Goal: Information Seeking & Learning: Learn about a topic

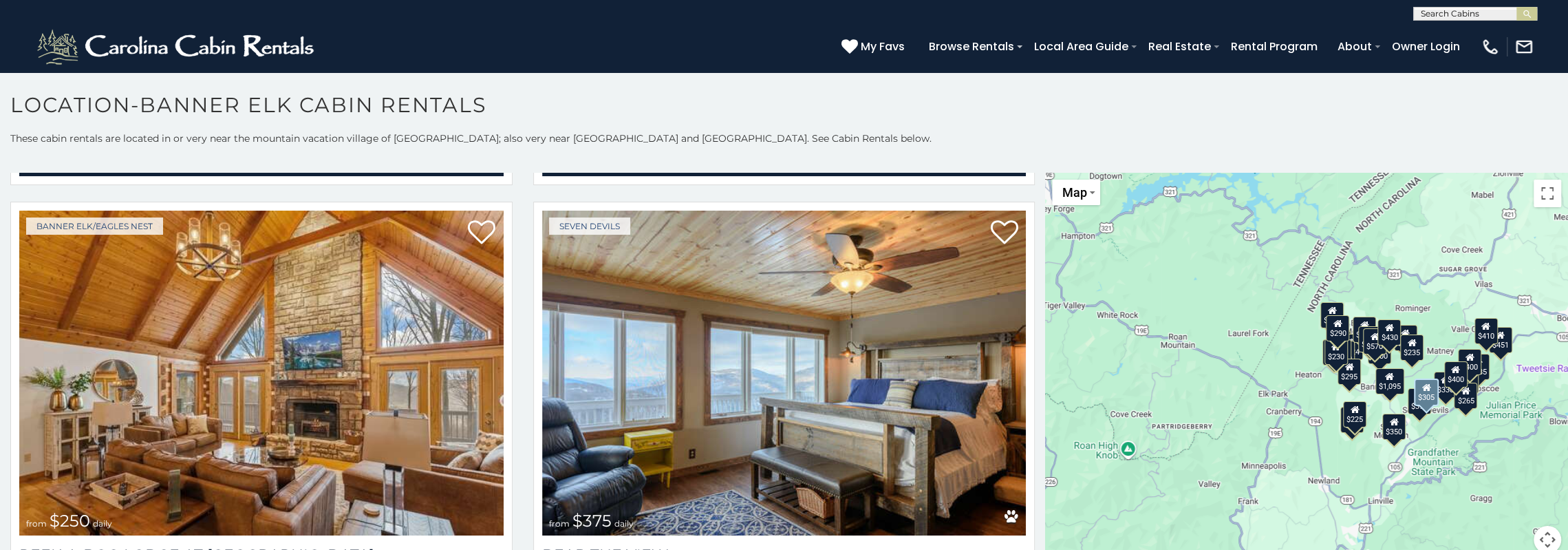
scroll to position [5046, 0]
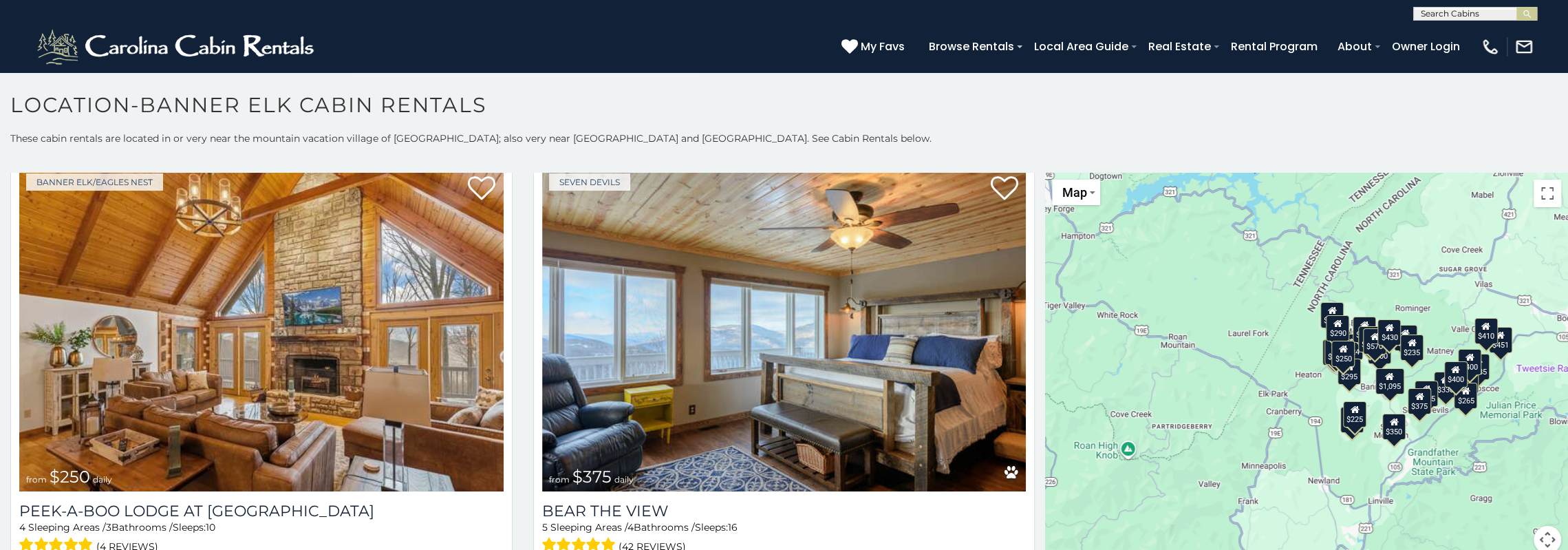
click at [1306, 388] on div "$300 $225 $451 $1,095 $400 $355 $720 $650 $410 $235 $290 $424 $265 $535 $400 $4…" at bounding box center [1307, 371] width 523 height 397
click at [1390, 386] on div "$1,095" at bounding box center [1390, 381] width 29 height 26
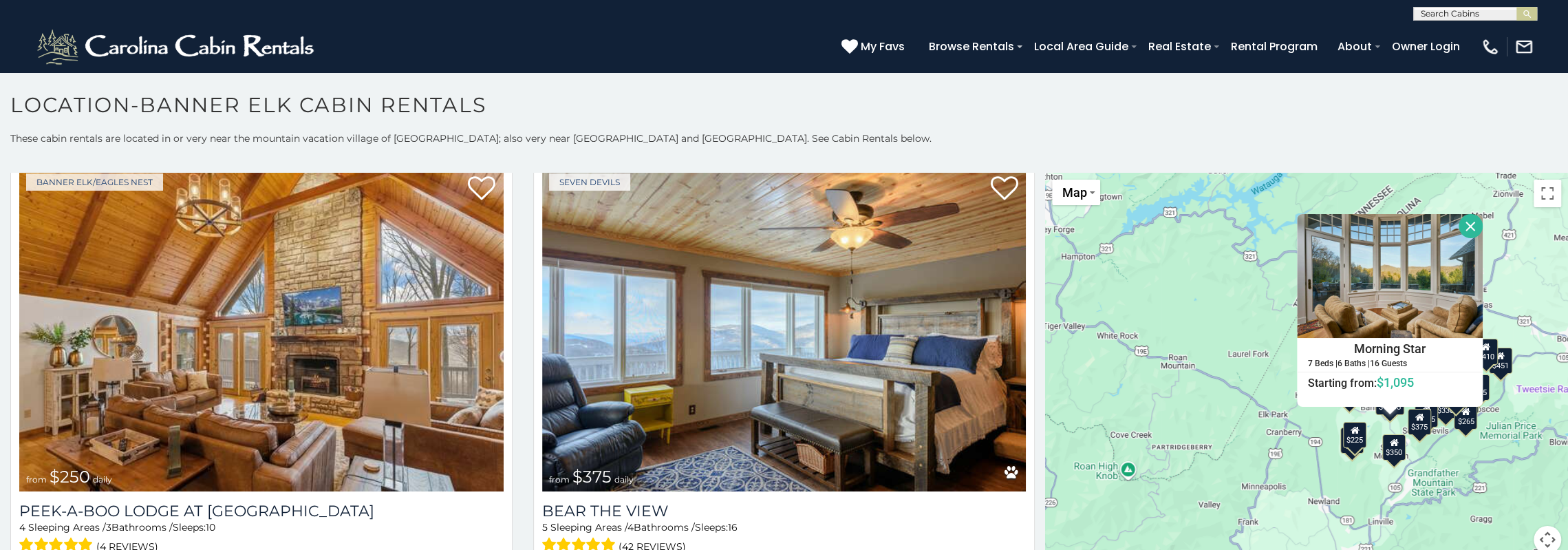
drag, startPoint x: 1320, startPoint y: 437, endPoint x: 1333, endPoint y: 433, distance: 13.6
click at [1321, 437] on div "$300 $225 $451 $1,095 $400 $355 $720 $650 $410 $235 $290 $424 $265 $535 $400 $4…" at bounding box center [1307, 371] width 523 height 397
click at [1213, 290] on div "$300 $225 $451 $1,095 $400 $355 $720 $650 $410 $235 $290 $424 $265 $535 $400 $4…" at bounding box center [1307, 371] width 523 height 397
click at [1464, 231] on button "Close" at bounding box center [1471, 226] width 24 height 24
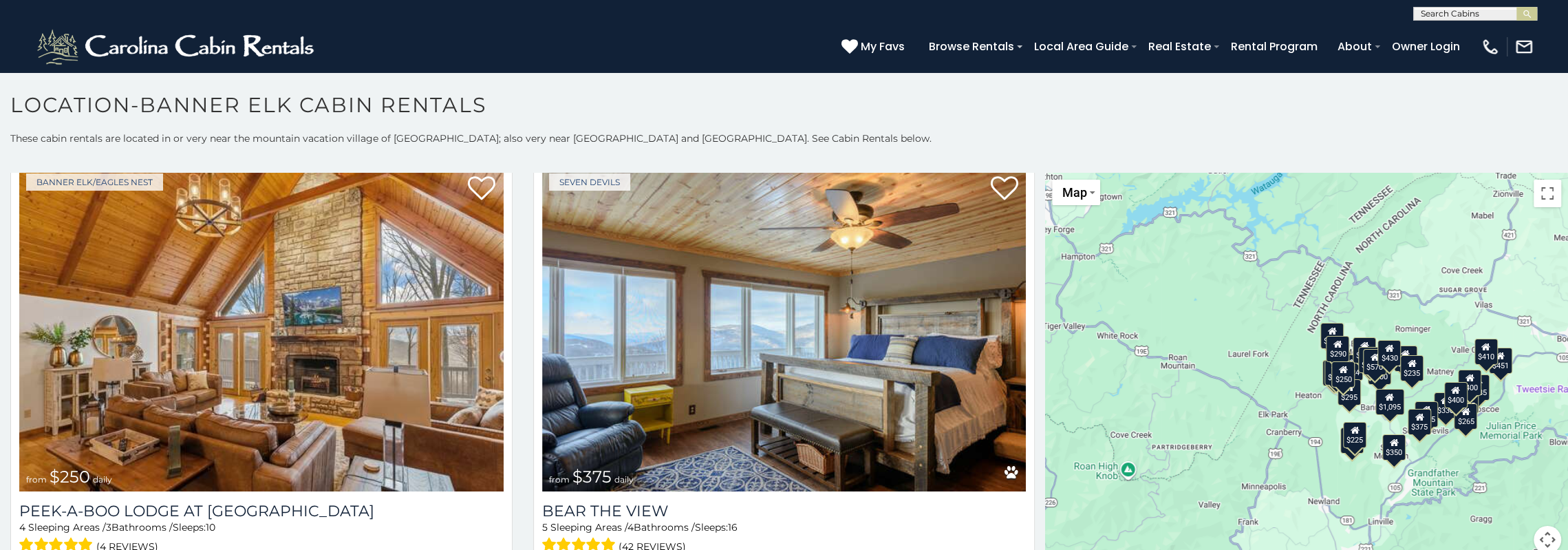
click at [1390, 452] on div "$350" at bounding box center [1394, 447] width 23 height 26
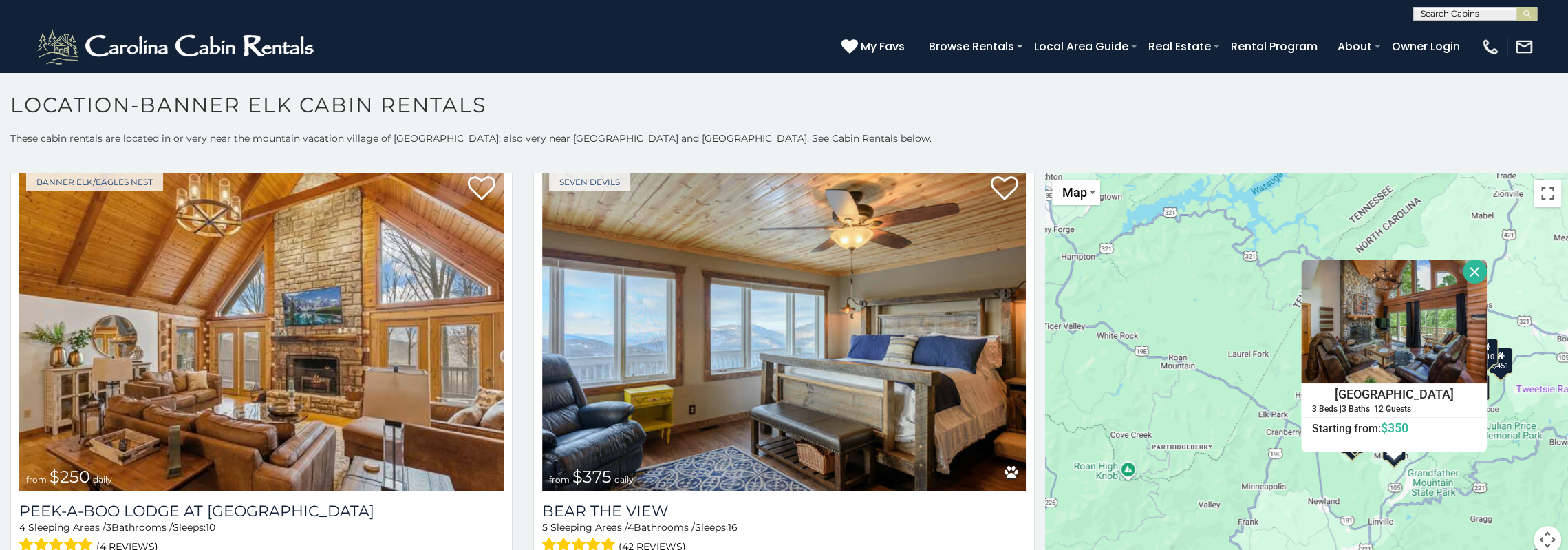
click at [1471, 268] on button "Close" at bounding box center [1475, 271] width 24 height 24
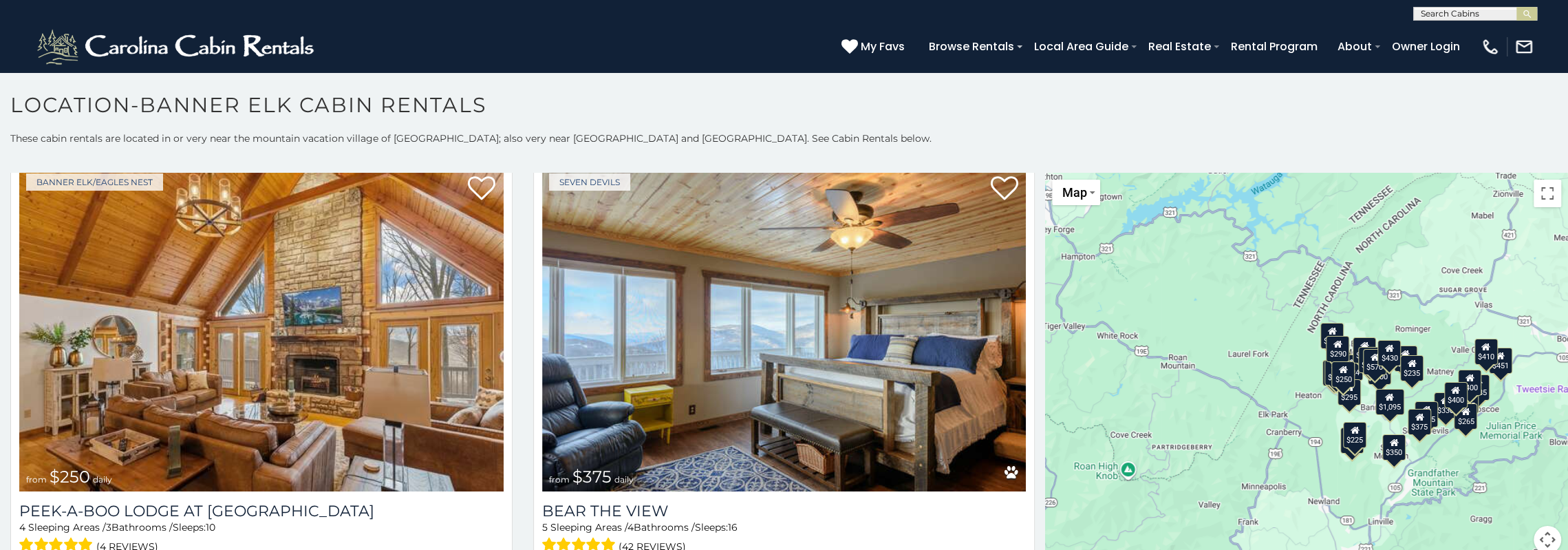
click at [1428, 411] on div "$305" at bounding box center [1427, 413] width 23 height 26
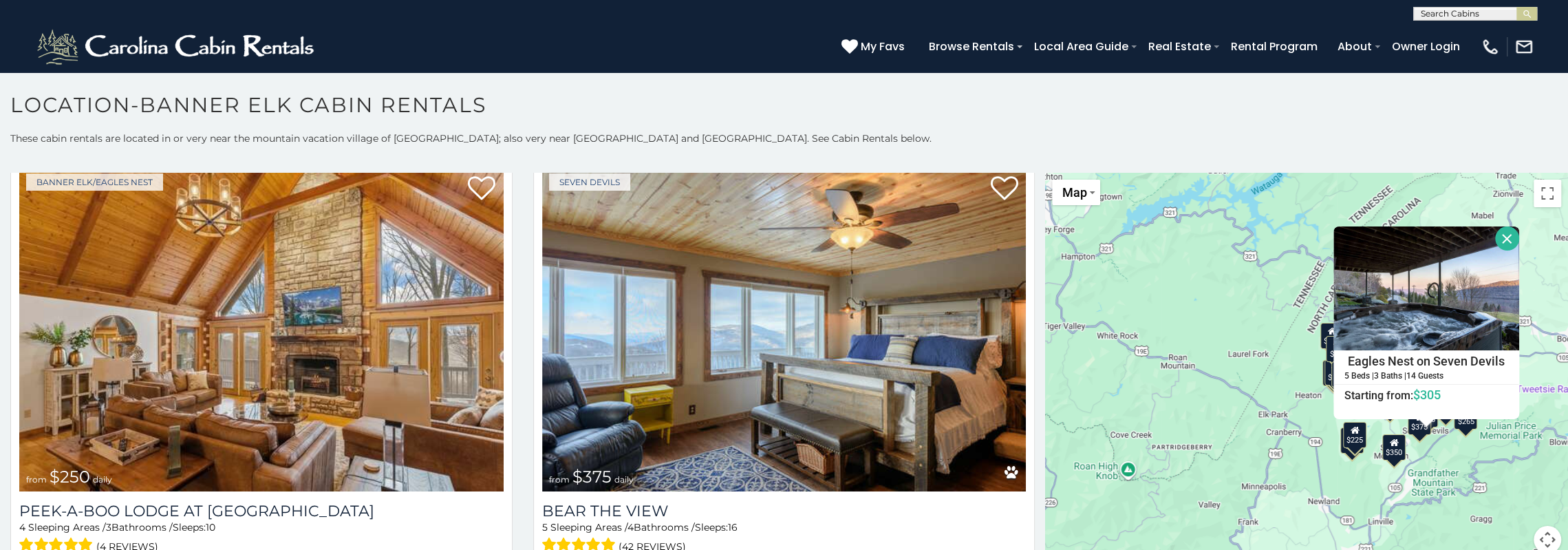
click at [1500, 241] on button "Close" at bounding box center [1507, 238] width 24 height 24
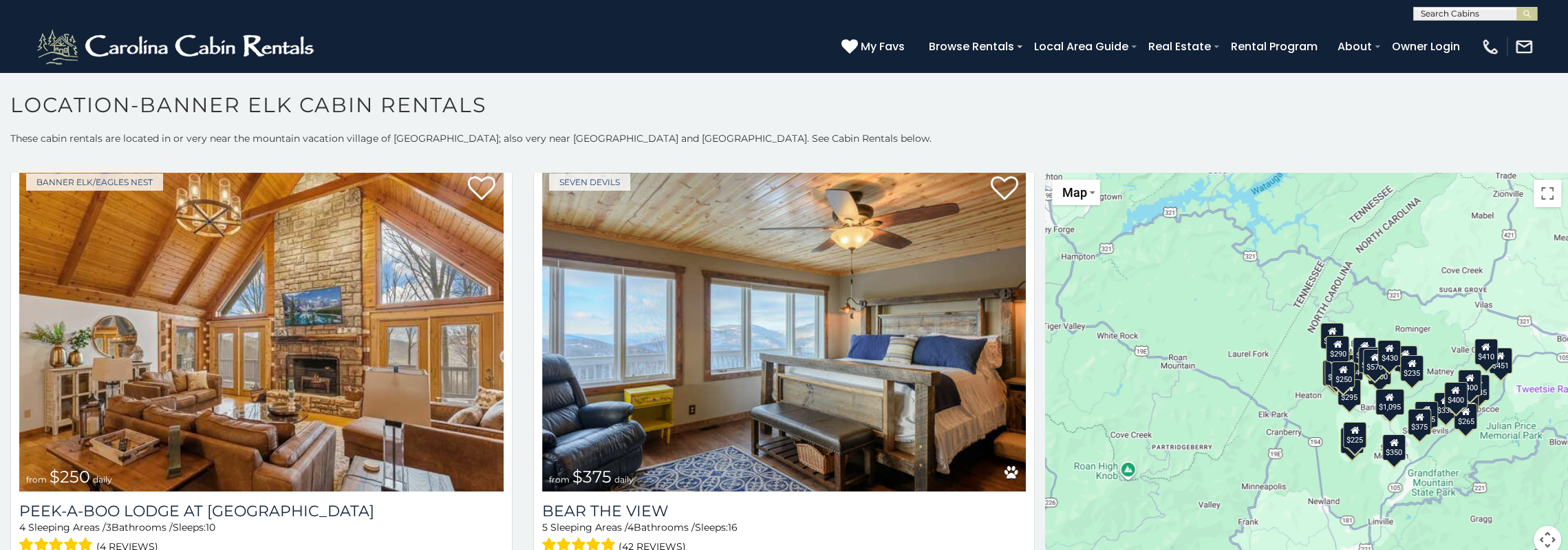
click at [1408, 379] on div "$235" at bounding box center [1412, 367] width 23 height 26
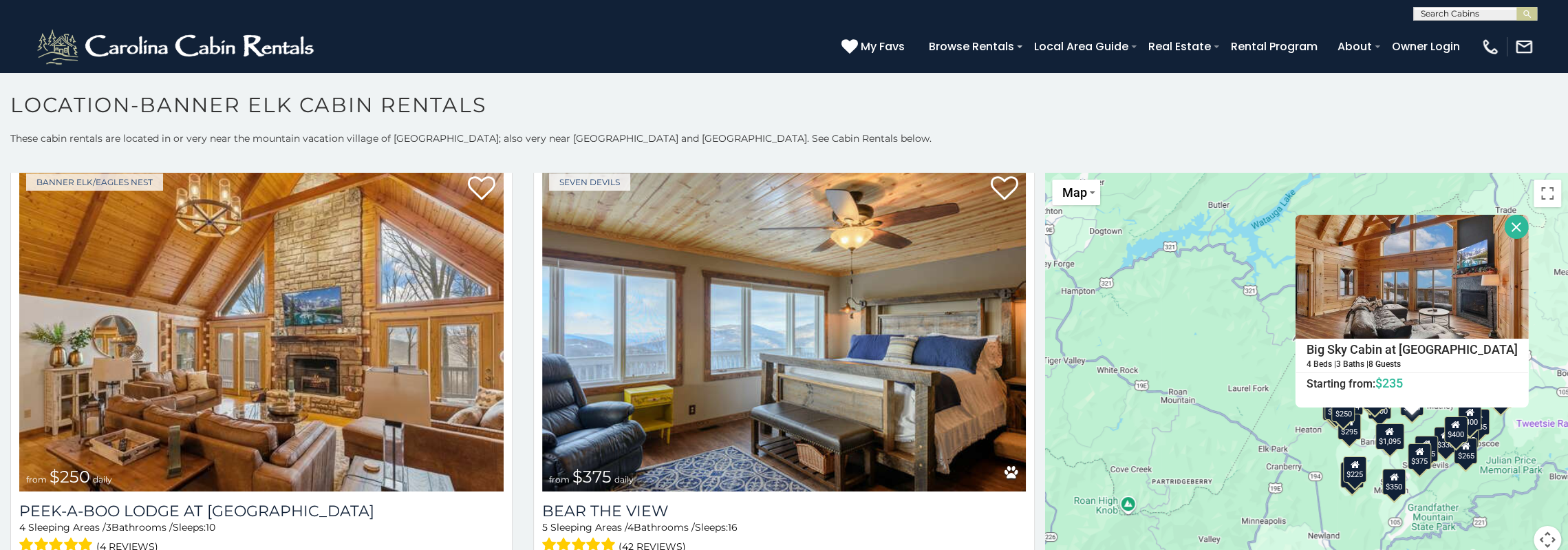
click at [1505, 226] on button "Close" at bounding box center [1517, 227] width 24 height 24
